Goal: Task Accomplishment & Management: Complete application form

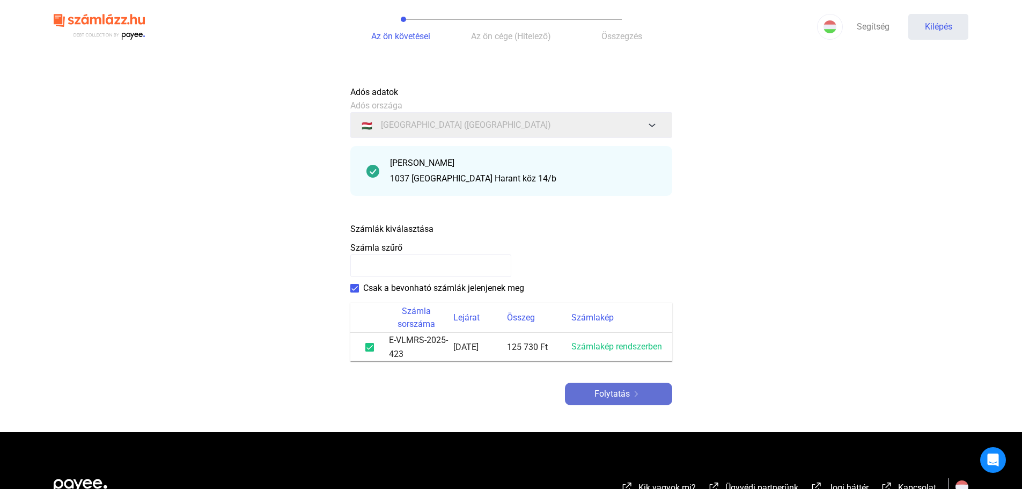
click at [618, 393] on font "Folytatás" at bounding box center [612, 394] width 35 height 10
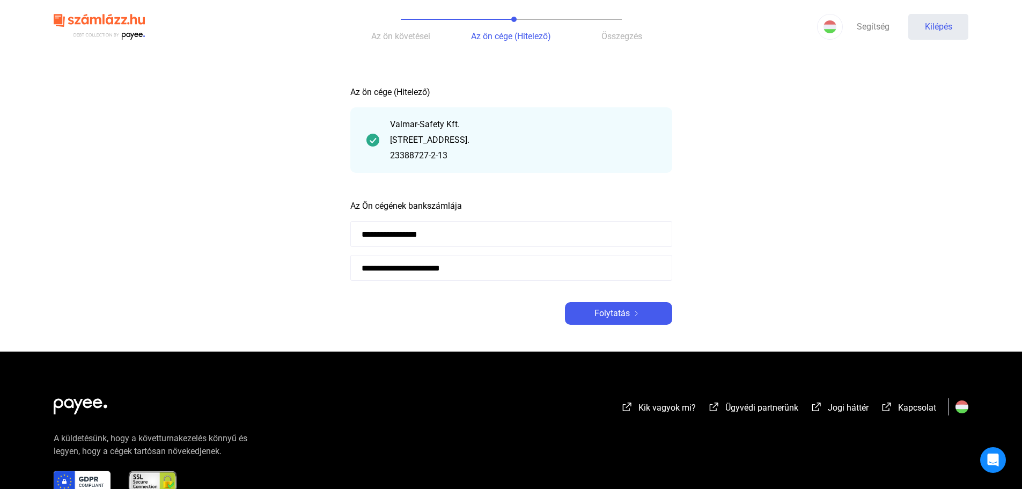
click at [618, 302] on div "**********" at bounding box center [511, 203] width 322 height 244
click at [619, 310] on font "Folytatás" at bounding box center [612, 313] width 35 height 10
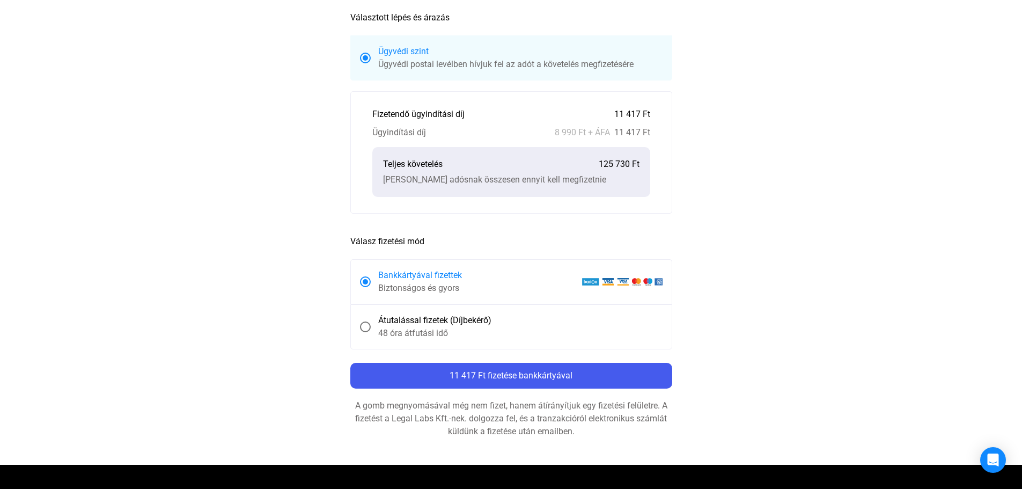
scroll to position [268, 0]
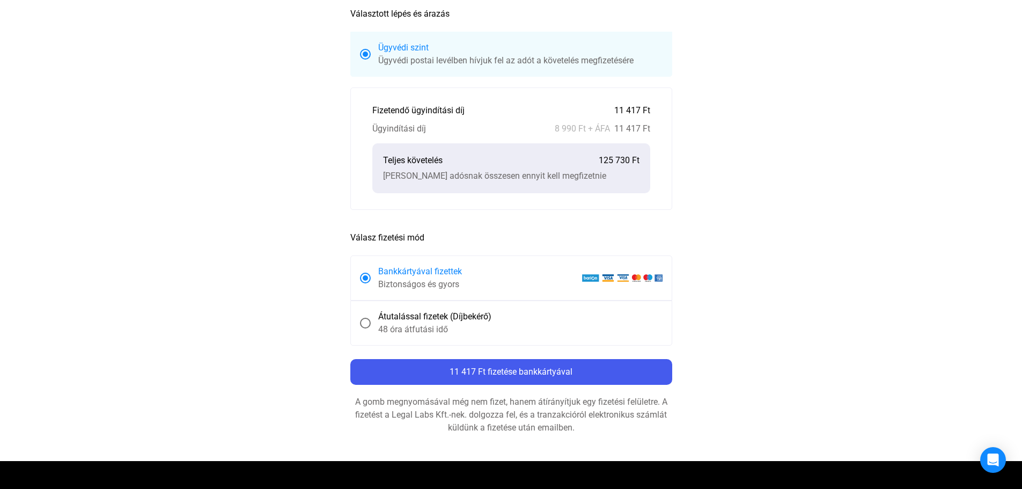
click at [365, 323] on span at bounding box center [365, 323] width 0 height 0
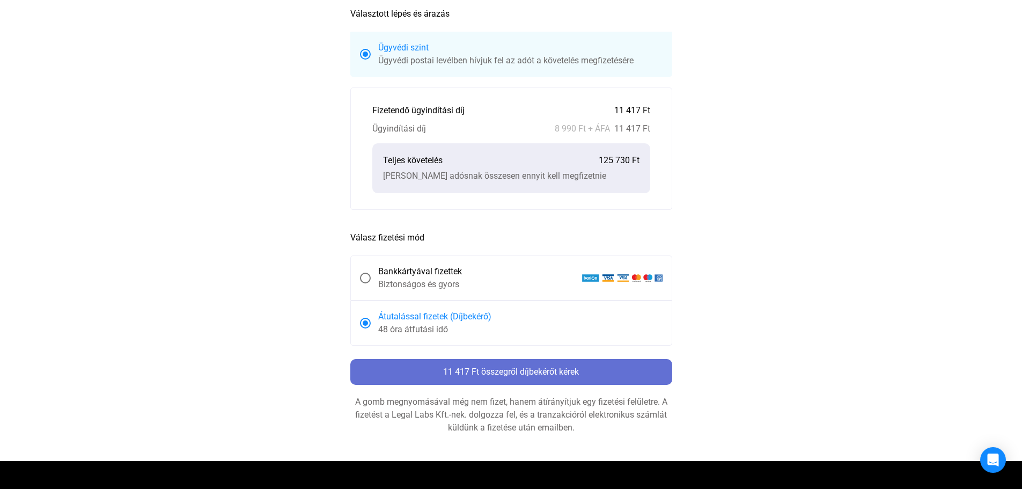
click at [518, 369] on font "11 417 Ft összegről díjbekérőt kérek" at bounding box center [511, 372] width 136 height 10
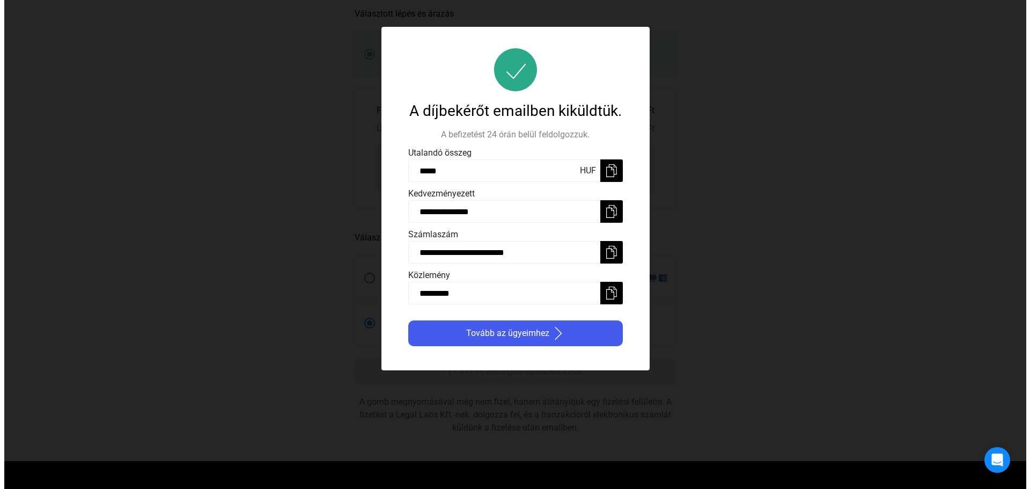
scroll to position [0, 0]
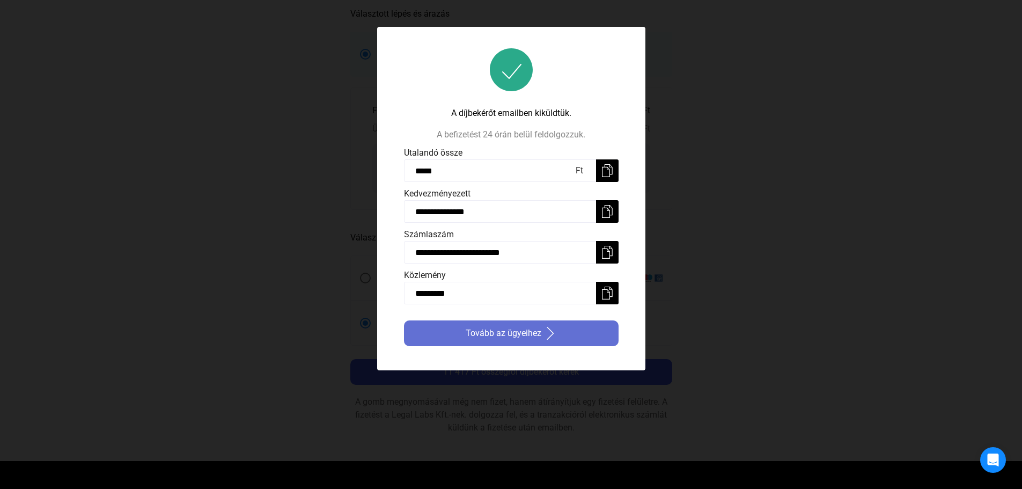
click at [515, 338] on span "Tovább az ügyeihez" at bounding box center [504, 333] width 76 height 13
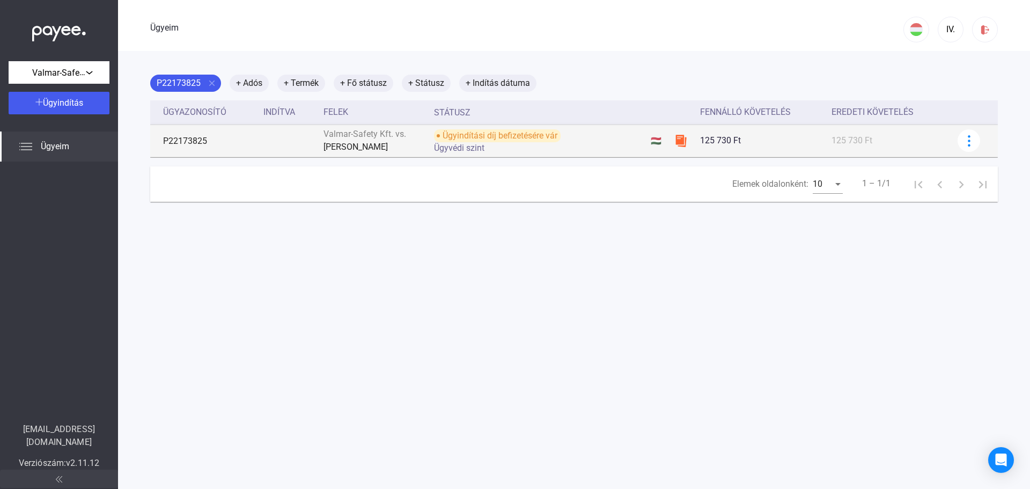
drag, startPoint x: 479, startPoint y: 137, endPoint x: 542, endPoint y: 137, distance: 63.3
click at [542, 137] on font "Ügyindítási díj befizetésére vár" at bounding box center [500, 135] width 115 height 10
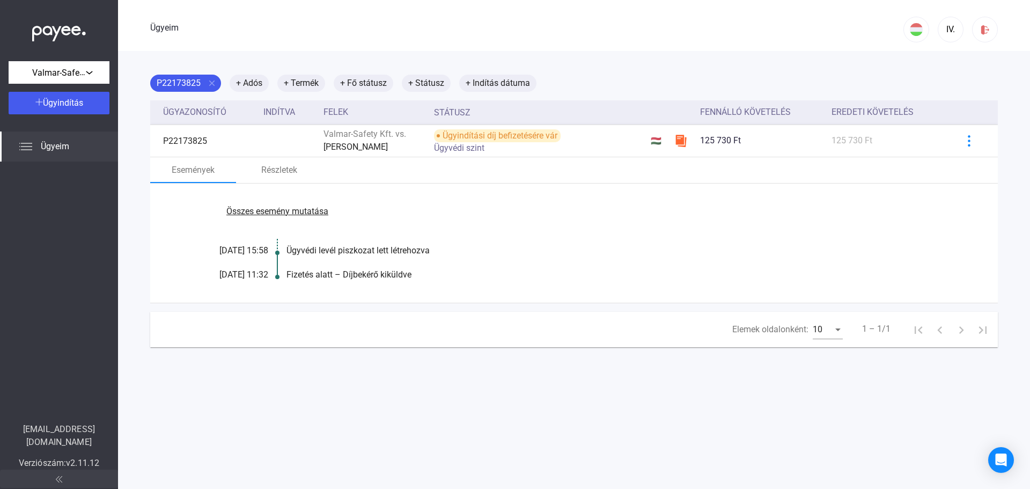
drag, startPoint x: 321, startPoint y: 249, endPoint x: 413, endPoint y: 248, distance: 91.8
click at [405, 248] on font "Ügyvédi levél piszkozat lett létrehozva" at bounding box center [358, 250] width 143 height 10
click at [460, 250] on div "Ügyvédi levél piszkozat lett létrehozva" at bounding box center [616, 250] width 658 height 13
click at [275, 171] on font "Részletek" at bounding box center [279, 170] width 36 height 10
